Goal: Transaction & Acquisition: Obtain resource

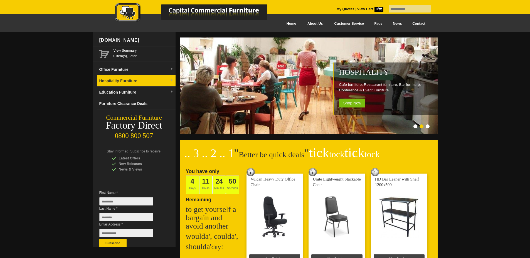
click at [145, 82] on link "Hospitality Furniture" at bounding box center [136, 80] width 78 height 11
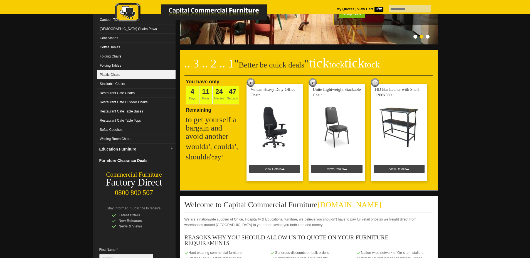
scroll to position [111, 0]
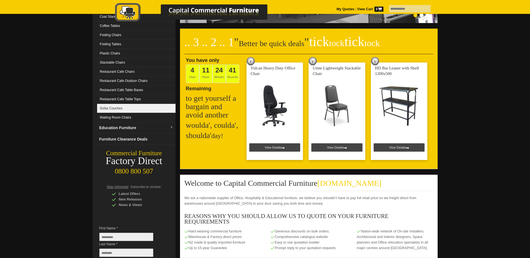
click at [137, 110] on link "Sofas Couches" at bounding box center [136, 108] width 78 height 9
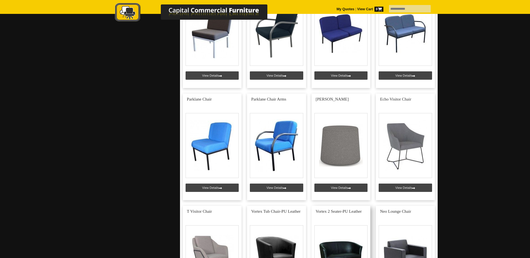
scroll to position [278, 0]
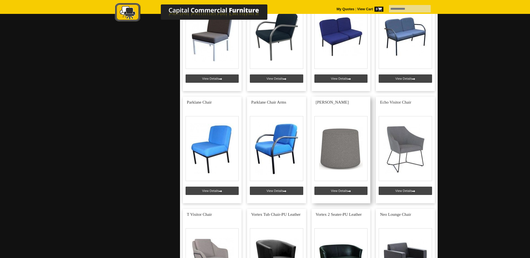
click at [342, 137] on link at bounding box center [341, 150] width 59 height 107
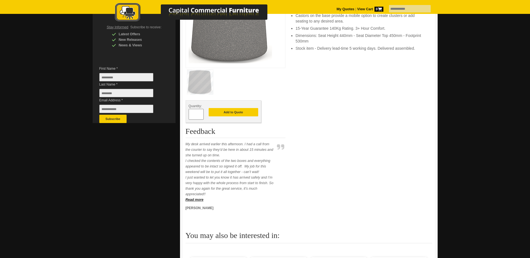
scroll to position [111, 0]
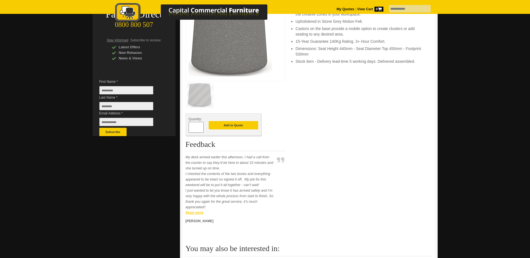
click at [192, 212] on strong "Read more" at bounding box center [195, 213] width 18 height 4
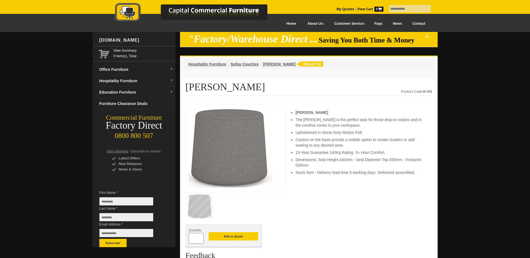
scroll to position [111, 0]
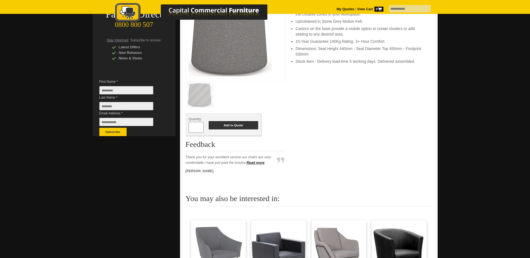
click at [228, 127] on button "Add to Quote" at bounding box center [234, 125] width 50 height 8
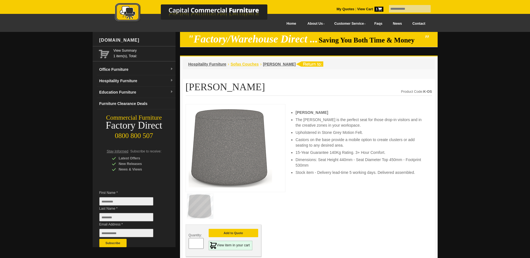
click at [236, 65] on span "Sofas Couches" at bounding box center [245, 64] width 28 height 4
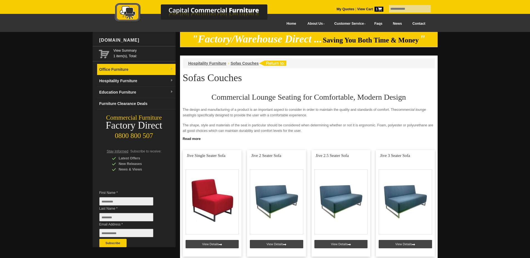
click at [124, 67] on link "Office Furniture" at bounding box center [136, 69] width 78 height 11
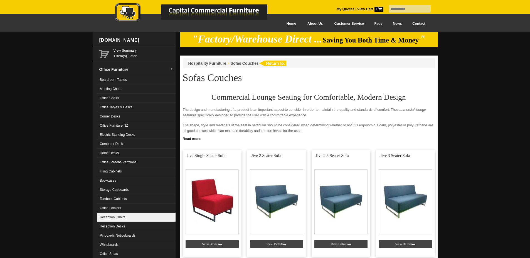
click at [127, 215] on link "Reception Chairs" at bounding box center [136, 217] width 78 height 9
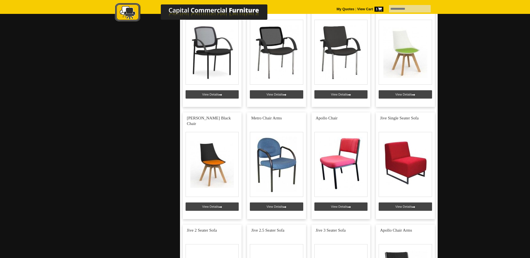
scroll to position [1224, 0]
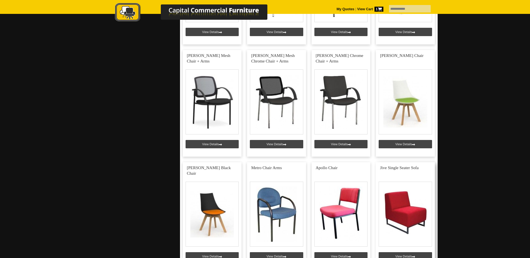
click at [404, 214] on link at bounding box center [405, 215] width 59 height 107
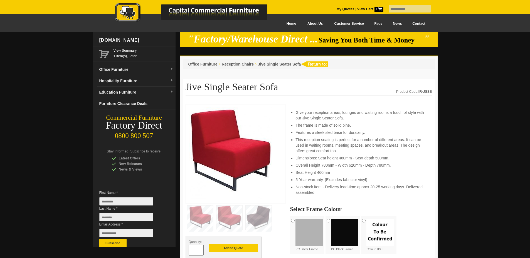
click at [201, 249] on span at bounding box center [201, 249] width 2 height 6
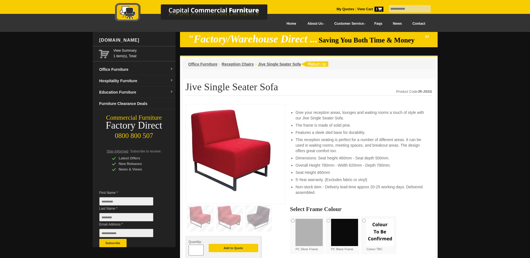
click at [201, 249] on span at bounding box center [201, 249] width 2 height 6
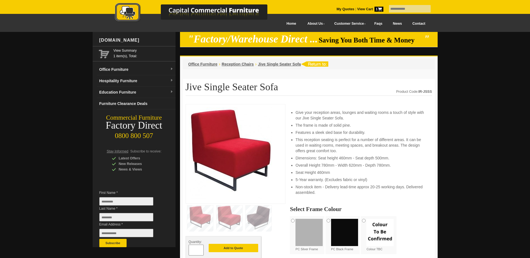
click at [201, 249] on span at bounding box center [201, 249] width 2 height 6
type input "**"
click at [206, 65] on span "Office Furniture" at bounding box center [202, 64] width 29 height 4
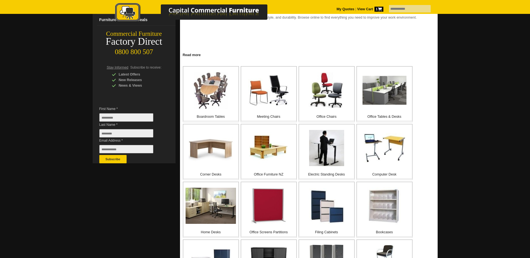
scroll to position [111, 0]
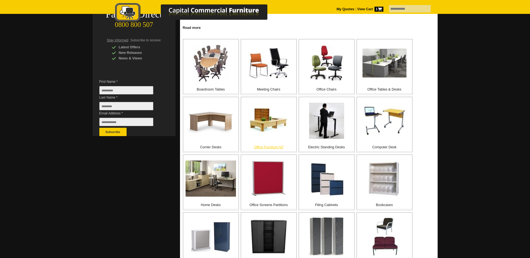
click at [270, 126] on img at bounding box center [269, 121] width 40 height 32
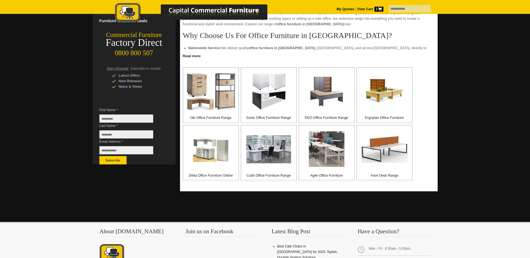
scroll to position [83, 0]
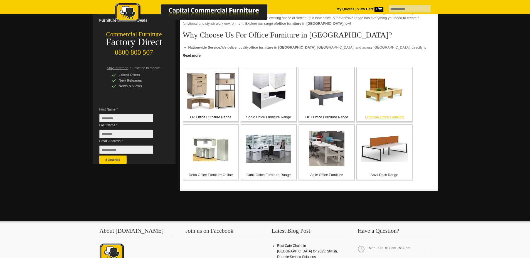
click at [385, 97] on img at bounding box center [385, 91] width 40 height 32
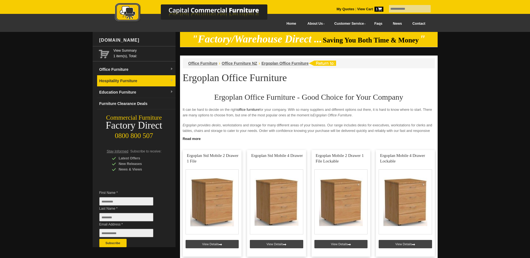
click at [141, 83] on link "Hospitality Furniture" at bounding box center [136, 80] width 78 height 11
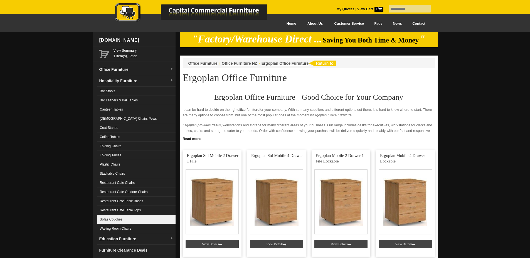
click at [142, 221] on link "Sofas Couches" at bounding box center [136, 219] width 78 height 9
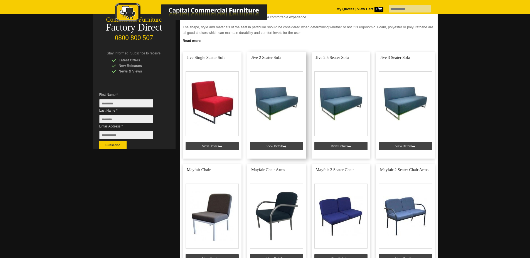
scroll to position [111, 0]
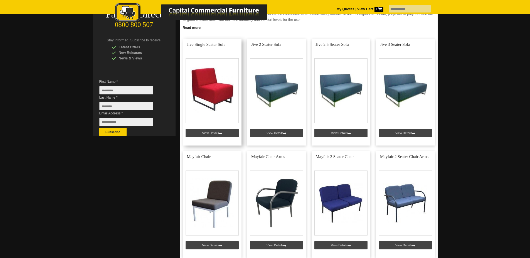
click at [211, 88] on link at bounding box center [212, 92] width 59 height 107
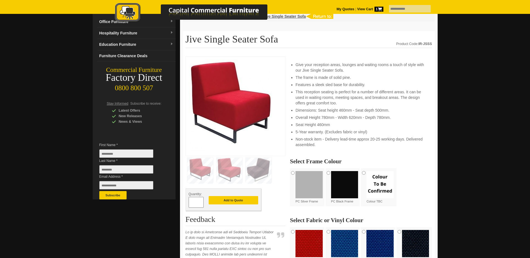
scroll to position [83, 0]
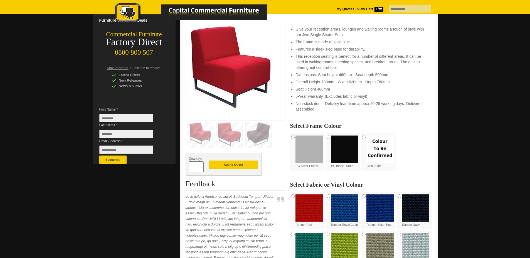
click at [201, 166] on span at bounding box center [201, 165] width 2 height 6
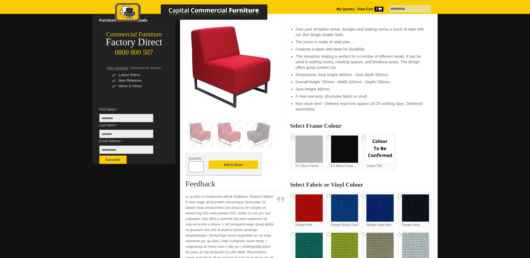
click at [201, 166] on span at bounding box center [201, 165] width 2 height 6
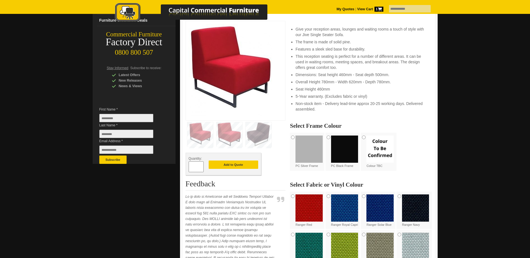
click at [201, 166] on span at bounding box center [201, 165] width 2 height 6
type input "**"
click at [233, 163] on button "Add to Quote" at bounding box center [234, 165] width 50 height 8
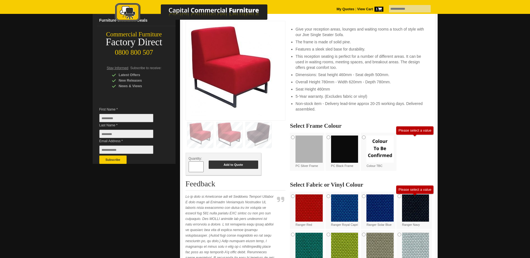
click at [230, 165] on button "Add to Quote" at bounding box center [234, 165] width 50 height 8
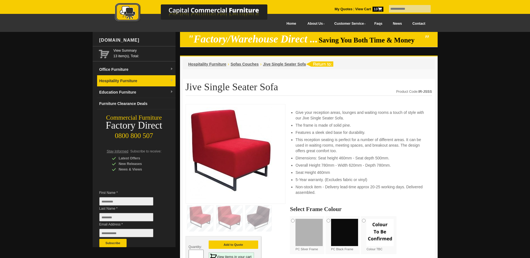
click at [158, 80] on link "Hospitality Furniture" at bounding box center [136, 80] width 78 height 11
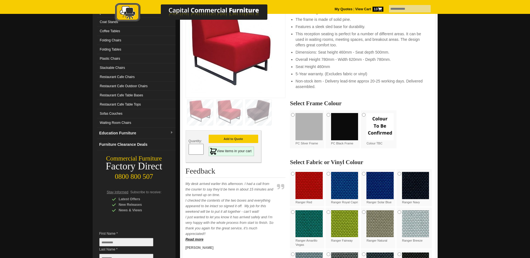
scroll to position [83, 0]
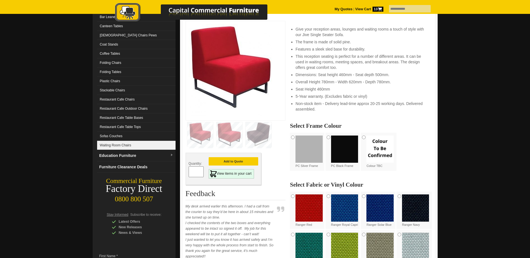
click at [126, 145] on link "Waiting Room Chairs" at bounding box center [136, 145] width 78 height 9
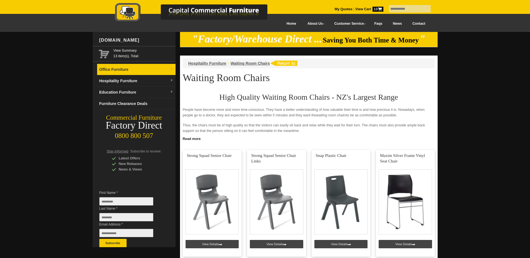
click at [172, 71] on span at bounding box center [171, 70] width 3 height 6
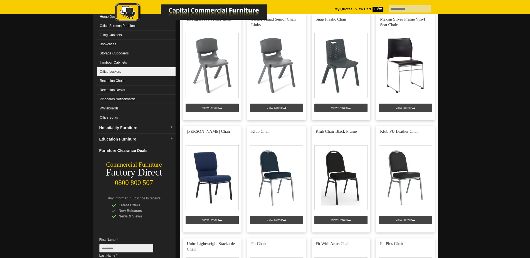
scroll to position [139, 0]
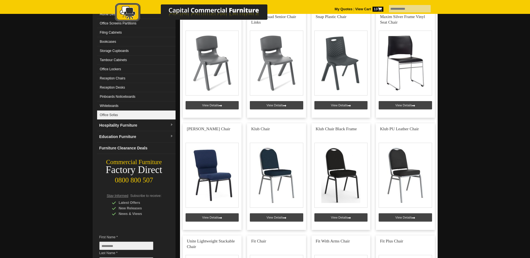
click at [126, 113] on link "Office Sofas" at bounding box center [136, 115] width 78 height 9
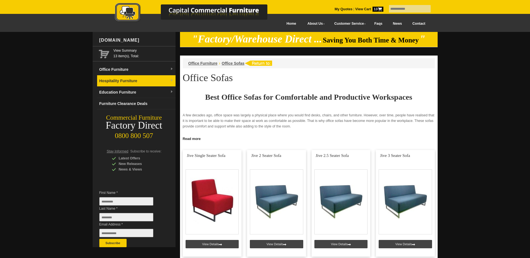
click at [169, 80] on link "Hospitality Furniture" at bounding box center [136, 80] width 78 height 11
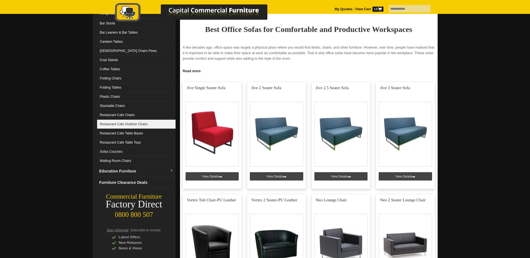
scroll to position [111, 0]
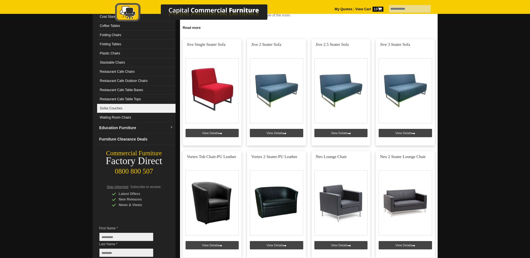
click at [139, 111] on link "Sofas Couches" at bounding box center [136, 108] width 78 height 9
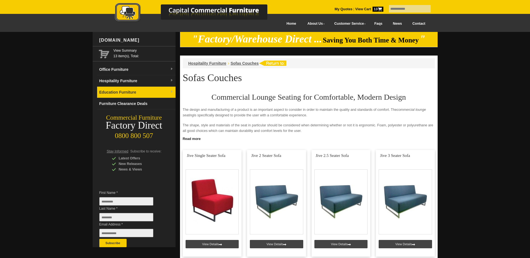
click at [172, 91] on img at bounding box center [171, 91] width 3 height 3
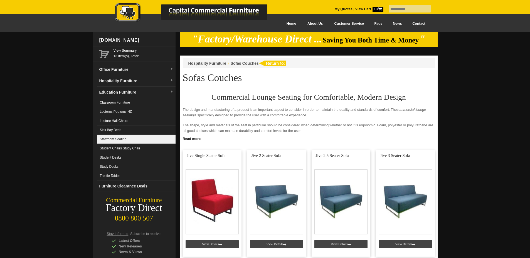
click at [138, 139] on link "Staffroom Seating" at bounding box center [136, 139] width 78 height 9
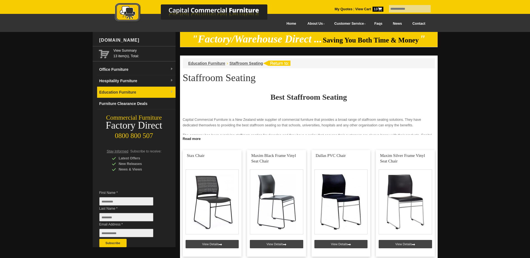
click at [170, 91] on img at bounding box center [171, 91] width 3 height 3
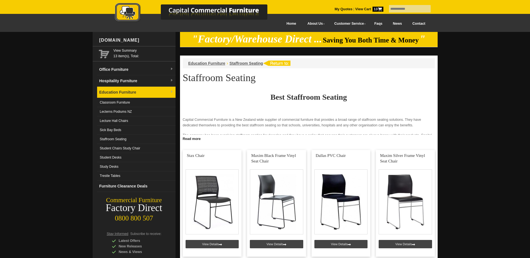
click at [170, 92] on img at bounding box center [171, 91] width 3 height 3
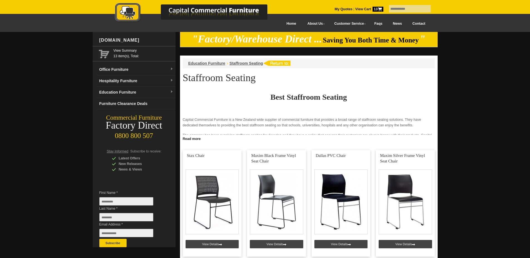
click at [280, 23] on picture at bounding box center [197, 22] width 195 height 4
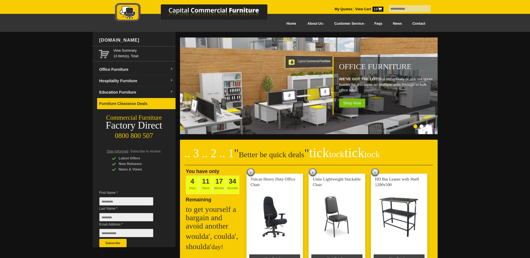
click at [136, 104] on link "Furniture Clearance Deals" at bounding box center [136, 103] width 78 height 11
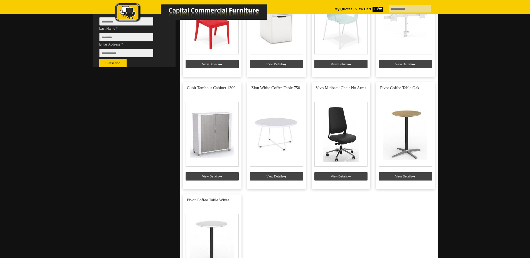
scroll to position [167, 0]
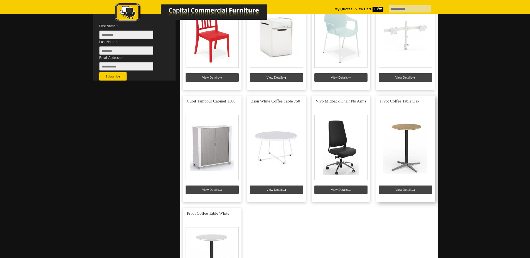
click at [404, 143] on link at bounding box center [405, 149] width 59 height 107
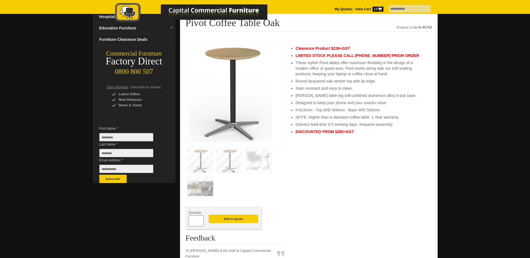
scroll to position [83, 0]
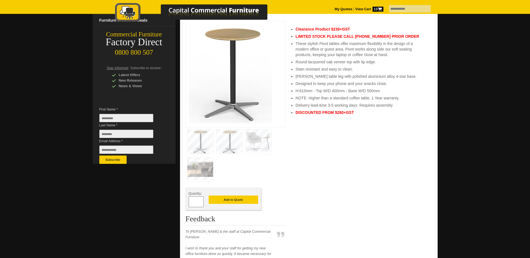
click at [197, 171] on img at bounding box center [200, 169] width 26 height 24
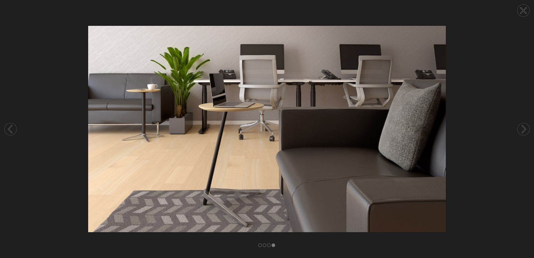
click at [520, 12] on circle at bounding box center [523, 10] width 12 height 12
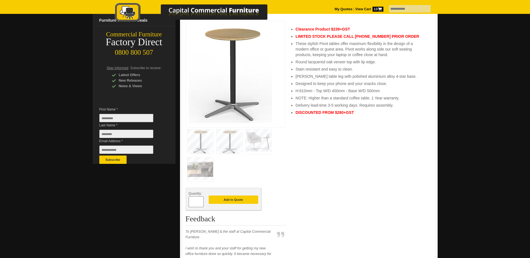
click at [267, 149] on img at bounding box center [259, 142] width 26 height 24
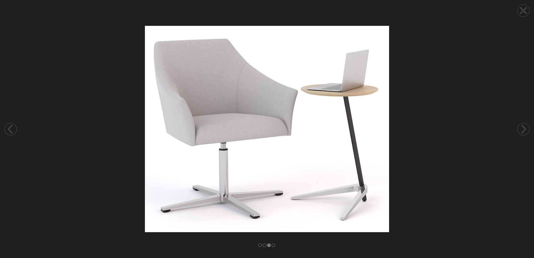
click at [522, 13] on icon at bounding box center [524, 11] width 6 height 6
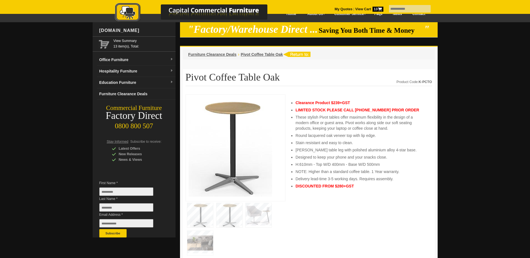
scroll to position [0, 0]
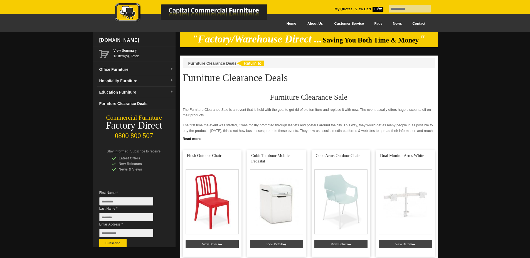
click at [389, 8] on input "text" at bounding box center [410, 9] width 42 height 8
type input "**********"
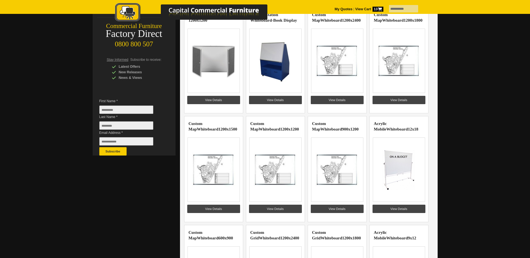
scroll to position [28, 0]
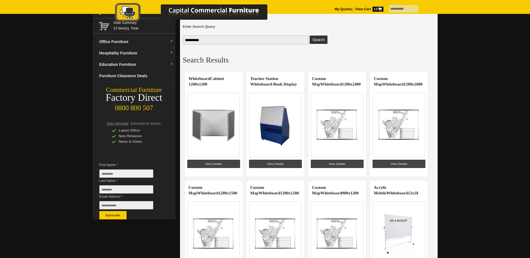
click at [274, 117] on img at bounding box center [275, 125] width 43 height 42
click at [278, 164] on link "View Details" at bounding box center [275, 164] width 53 height 8
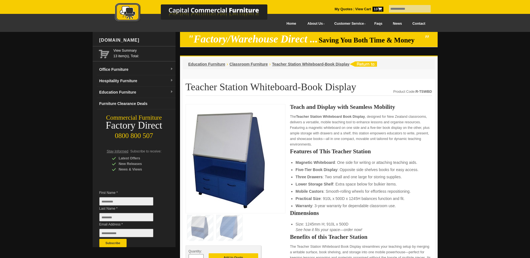
click at [231, 224] on img at bounding box center [229, 227] width 26 height 24
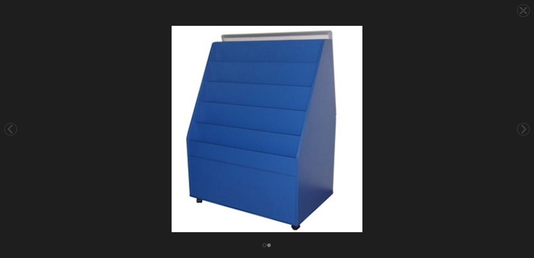
click at [525, 11] on circle at bounding box center [523, 10] width 12 height 12
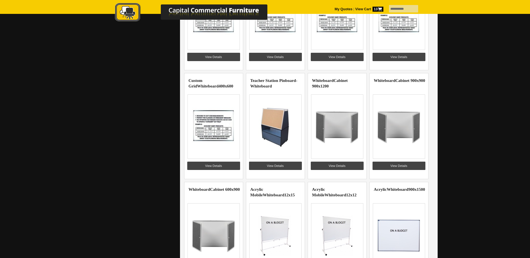
scroll to position [473, 0]
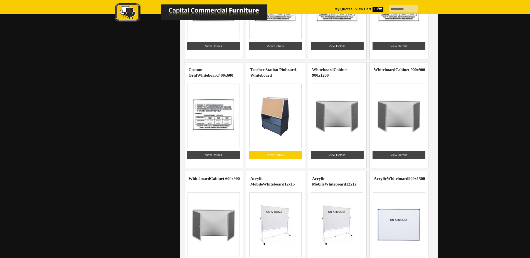
click at [278, 154] on link "View Details" at bounding box center [275, 155] width 53 height 8
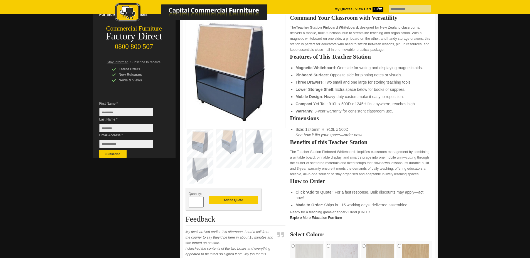
scroll to position [83, 0]
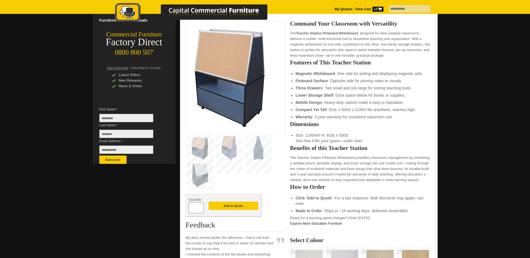
click at [263, 154] on img at bounding box center [259, 148] width 26 height 24
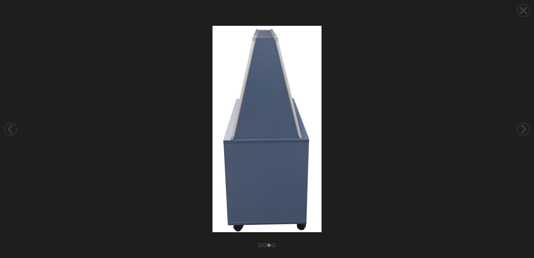
click at [522, 12] on icon at bounding box center [524, 11] width 6 height 6
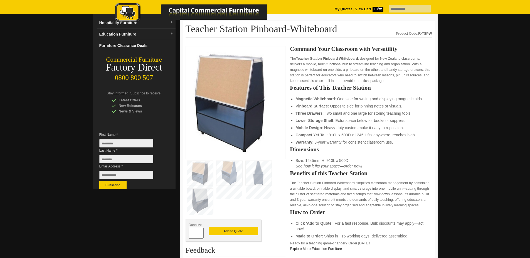
scroll to position [56, 0]
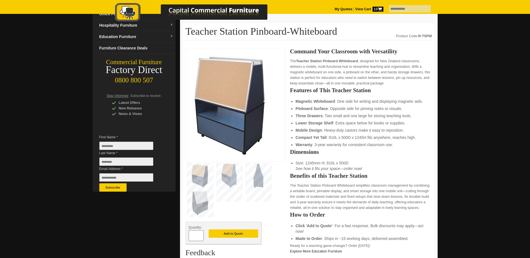
click at [201, 235] on span at bounding box center [201, 234] width 2 height 6
click at [201, 234] on span at bounding box center [201, 234] width 2 height 6
type input "*"
click at [231, 233] on button "Add to Quote" at bounding box center [234, 234] width 50 height 8
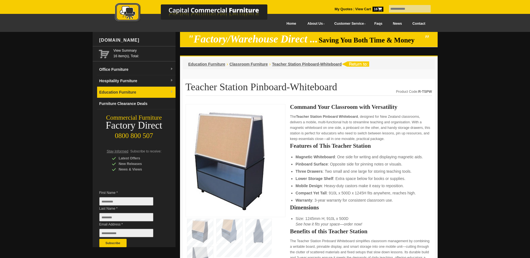
click at [130, 93] on link "Education Furniture" at bounding box center [136, 92] width 78 height 11
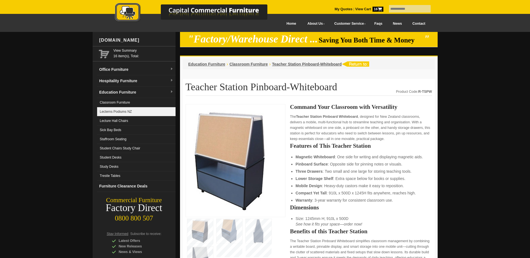
click at [125, 110] on link "Lecterns Podiums NZ" at bounding box center [136, 111] width 78 height 9
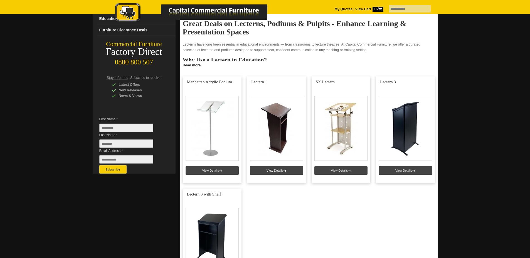
scroll to position [28, 0]
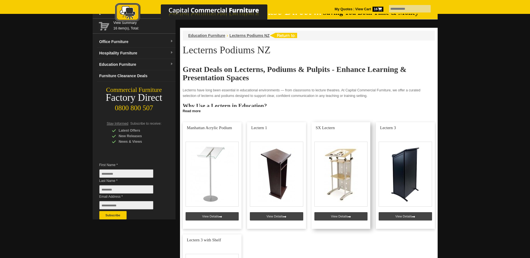
click at [339, 215] on link at bounding box center [341, 175] width 59 height 107
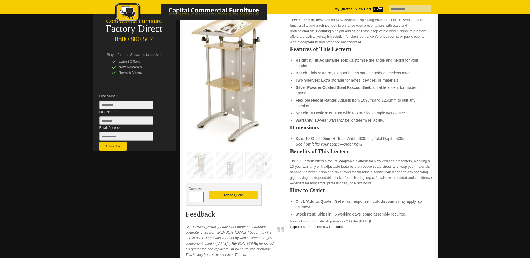
scroll to position [83, 0]
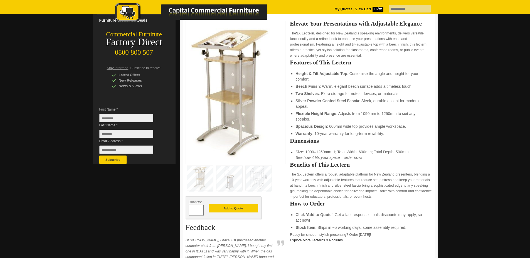
click at [228, 184] on img at bounding box center [229, 178] width 26 height 24
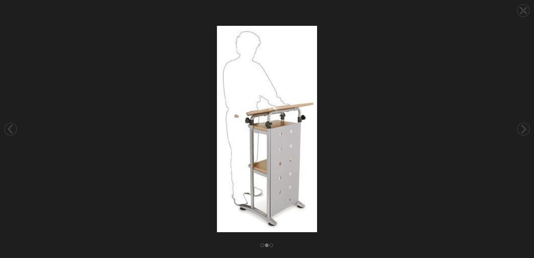
click at [528, 14] on circle at bounding box center [523, 10] width 12 height 12
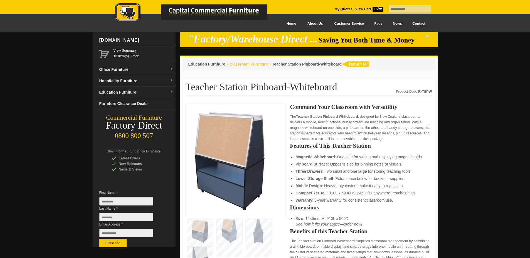
click at [256, 66] on span "Classroom Furniture" at bounding box center [249, 64] width 38 height 4
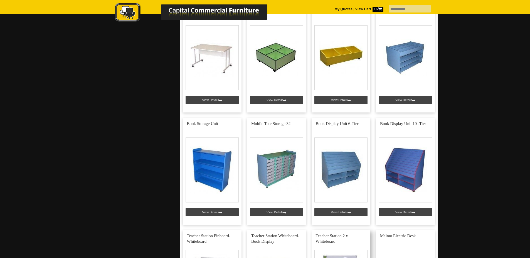
scroll to position [362, 0]
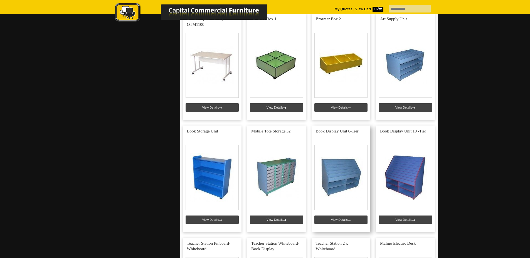
click at [345, 171] on link at bounding box center [341, 179] width 59 height 107
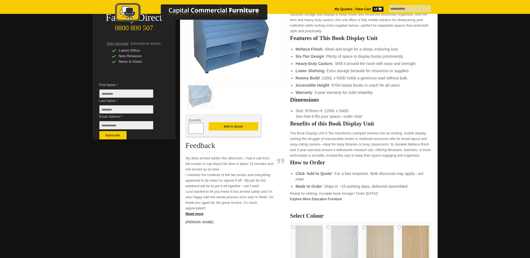
scroll to position [111, 0]
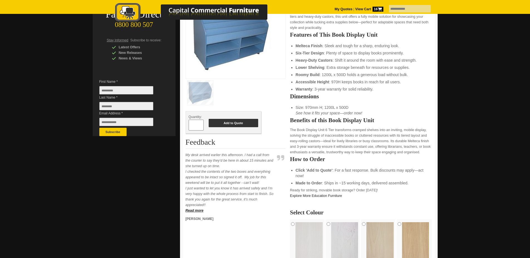
click at [236, 124] on button "Add to Quote" at bounding box center [234, 123] width 50 height 8
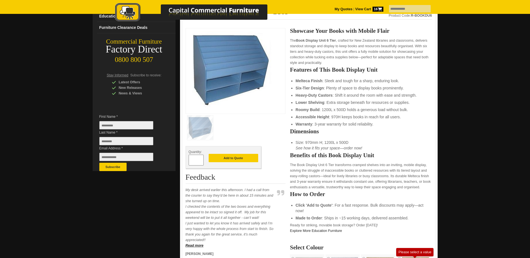
scroll to position [56, 0]
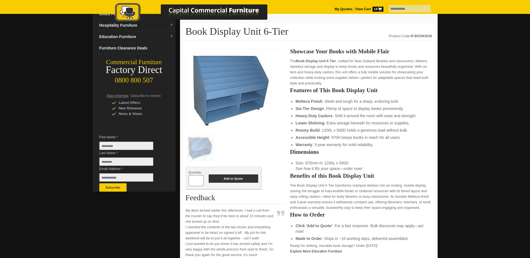
click at [232, 179] on button "Add to Quote" at bounding box center [234, 179] width 50 height 8
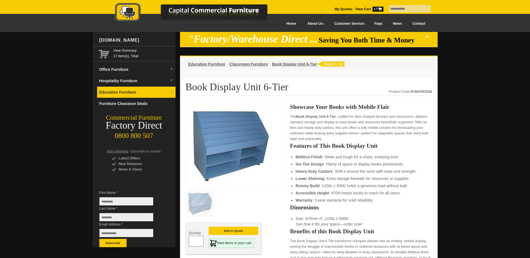
click at [164, 90] on link "Education Furniture" at bounding box center [136, 92] width 78 height 11
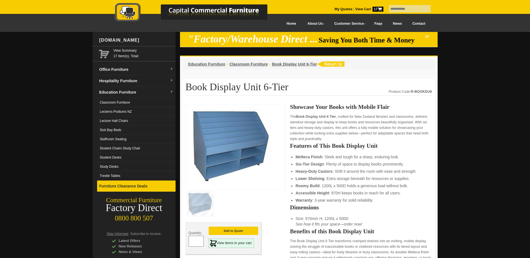
click at [133, 184] on link "Furniture Clearance Deals" at bounding box center [136, 186] width 78 height 11
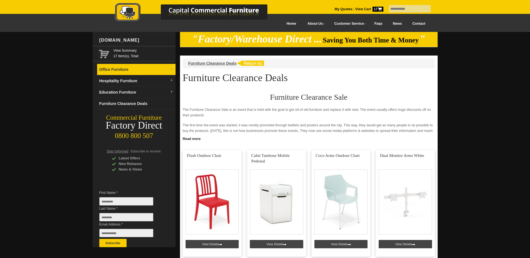
click at [167, 70] on link "Office Furniture" at bounding box center [136, 69] width 78 height 11
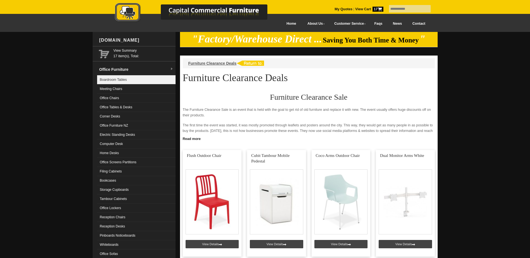
click at [125, 82] on link "Boardroom Tables" at bounding box center [136, 79] width 78 height 9
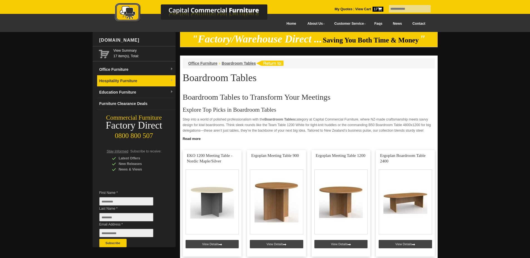
click at [171, 80] on img at bounding box center [171, 80] width 3 height 3
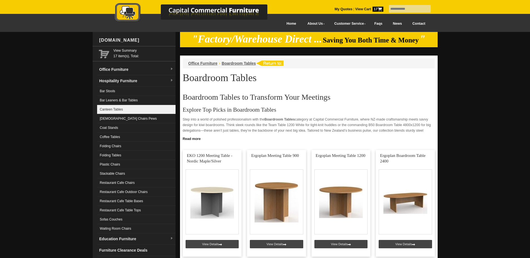
click at [129, 108] on link "Canteen Tables" at bounding box center [136, 109] width 78 height 9
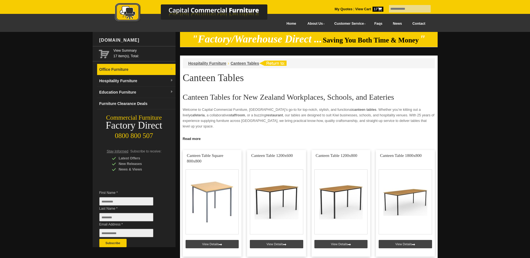
click at [171, 69] on img at bounding box center [171, 69] width 3 height 3
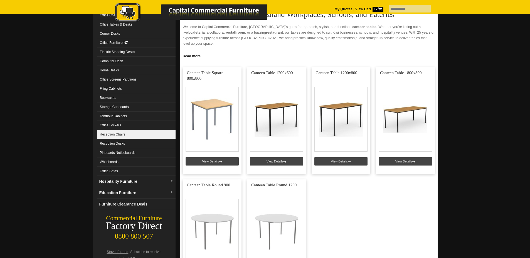
scroll to position [83, 0]
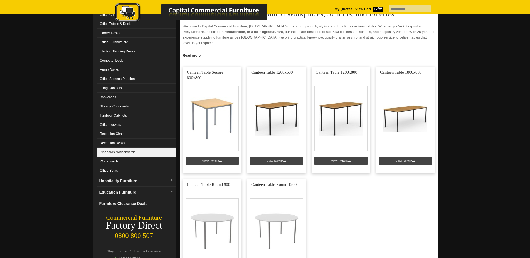
click at [129, 152] on link "Pinboards Noticeboards" at bounding box center [136, 152] width 78 height 9
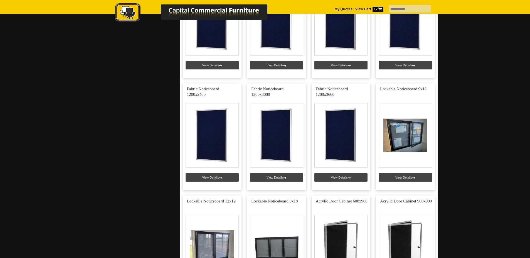
scroll to position [390, 0]
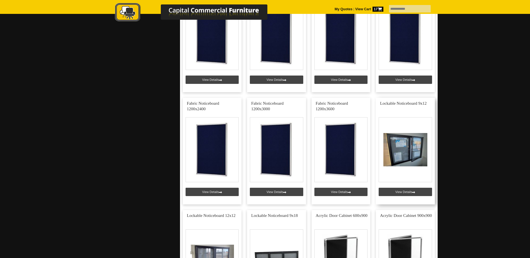
click at [400, 155] on link at bounding box center [405, 151] width 59 height 107
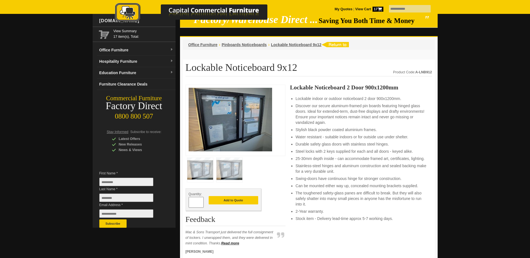
scroll to position [28, 0]
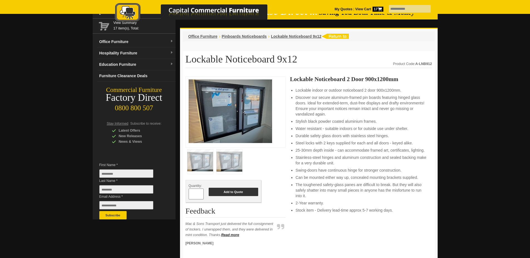
click at [232, 193] on button "Add to Quote" at bounding box center [234, 192] width 50 height 8
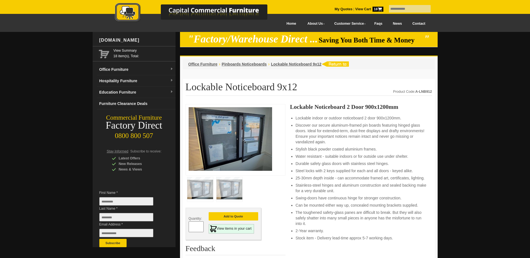
click at [373, 9] on span "18" at bounding box center [378, 9] width 11 height 5
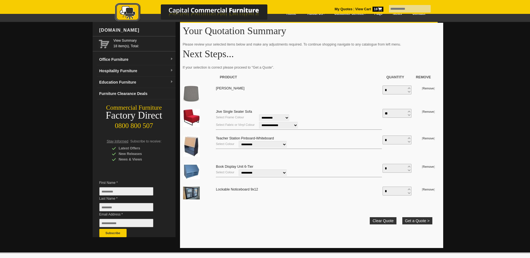
scroll to position [28, 0]
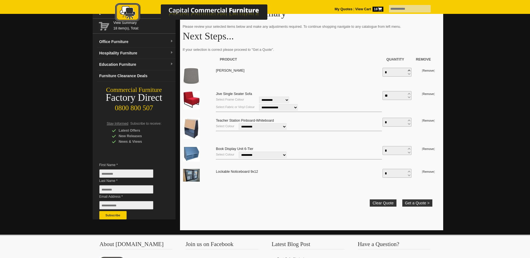
click at [410, 70] on span at bounding box center [409, 70] width 2 height 4
type input "*"
click at [410, 70] on span at bounding box center [409, 70] width 2 height 4
type input "*"
click at [410, 70] on span at bounding box center [409, 70] width 2 height 4
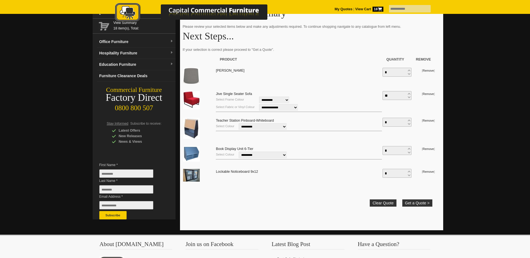
type input "*"
click at [416, 203] on button "Get a Quote >" at bounding box center [417, 203] width 30 height 7
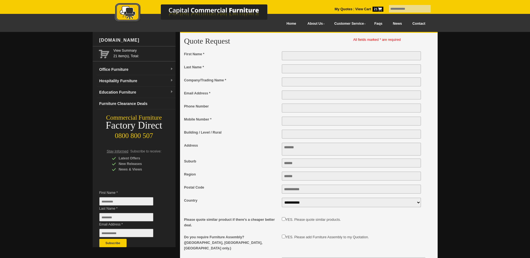
click at [301, 58] on input "First Name *" at bounding box center [351, 55] width 139 height 9
type input "*******"
type input "**********"
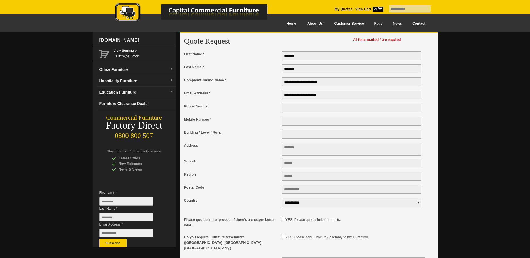
type input "*********"
type textarea "**********"
drag, startPoint x: 304, startPoint y: 107, endPoint x: 275, endPoint y: 108, distance: 28.7
click at [275, 108] on div "Phone Number *********" at bounding box center [306, 109] width 244 height 13
click at [305, 108] on input "Phone Number" at bounding box center [351, 108] width 139 height 9
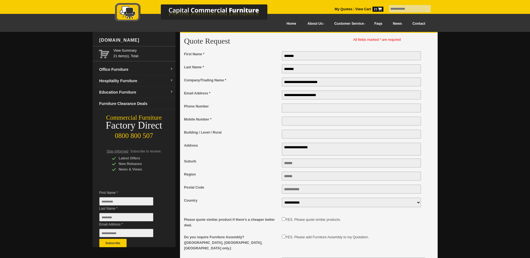
type input "*********"
type input "********"
type input "****"
click at [308, 123] on input "Mobile Number *" at bounding box center [351, 121] width 139 height 9
type input "**********"
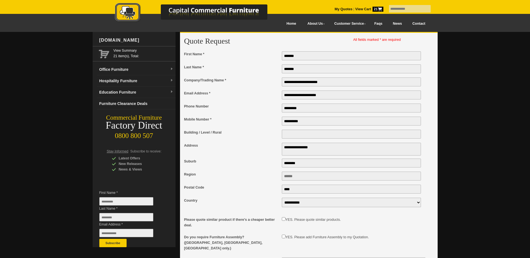
type input "***"
click at [307, 136] on input "Building / Level / Rural" at bounding box center [351, 134] width 139 height 9
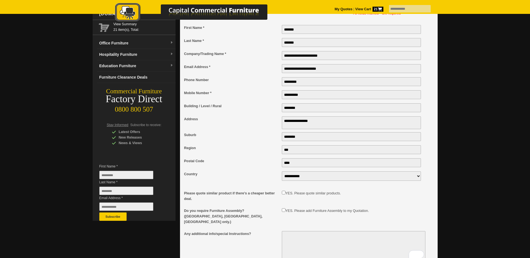
scroll to position [83, 0]
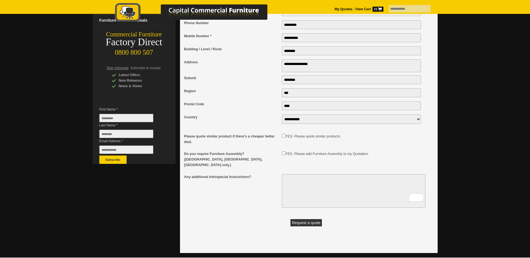
type input "********"
click at [301, 179] on textarea "To enrich screen reader interactions, please activate Accessibility in Grammarl…" at bounding box center [354, 191] width 144 height 34
click at [304, 220] on button "Request a quote" at bounding box center [305, 223] width 31 height 7
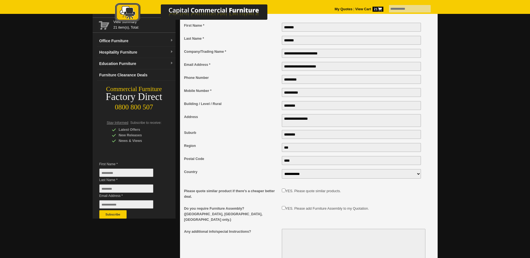
scroll to position [0, 0]
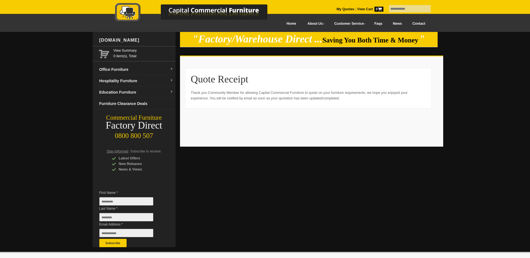
click at [280, 24] on link at bounding box center [197, 14] width 195 height 22
